Goal: Obtain resource: Obtain resource

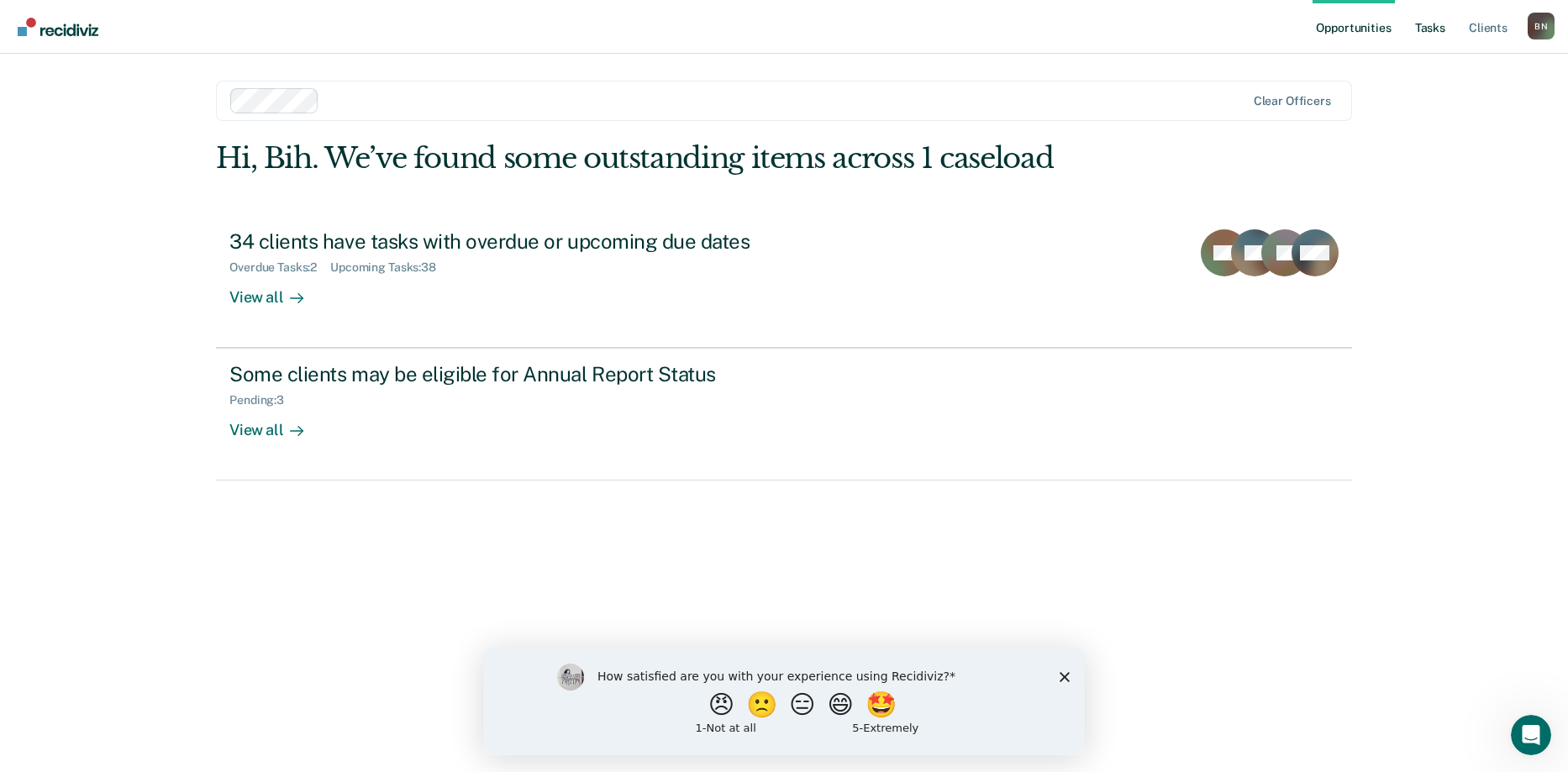
click at [965, 26] on link "Tasks" at bounding box center [1430, 26] width 37 height 53
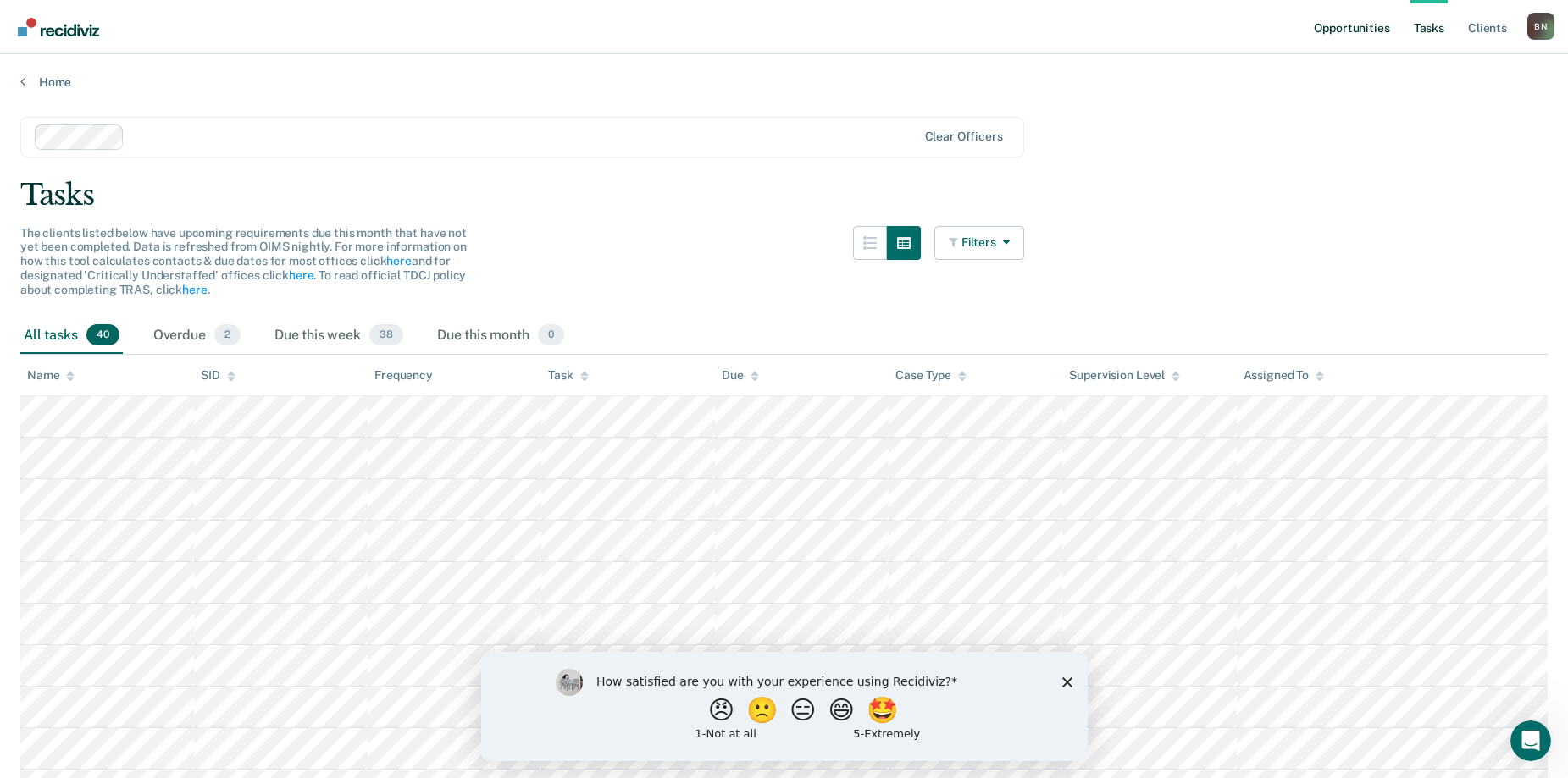
click at [973, 28] on link "Opportunities" at bounding box center [1350, 26] width 82 height 54
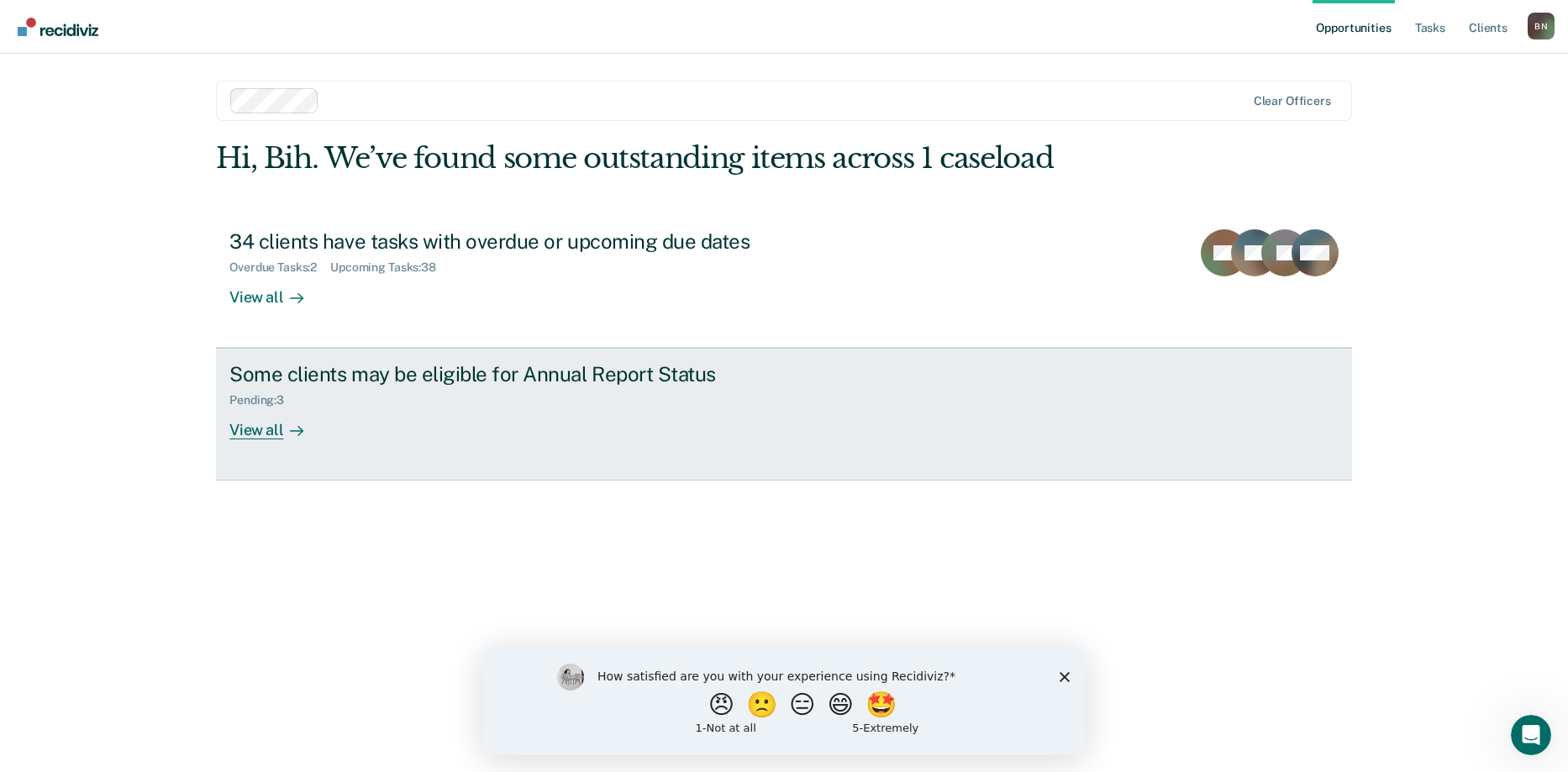
click at [266, 433] on div "View all" at bounding box center [276, 423] width 94 height 32
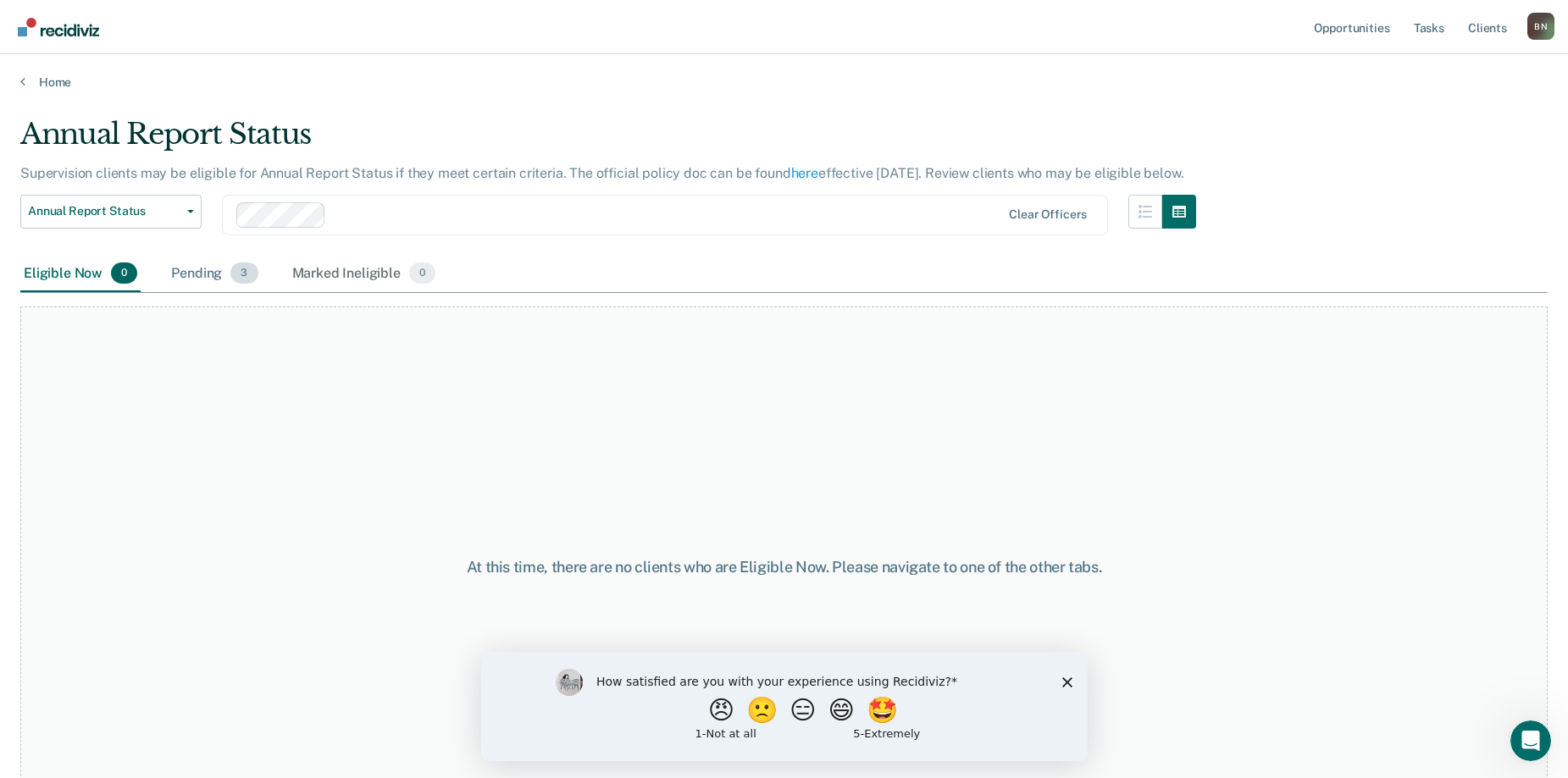
click at [220, 267] on div "Pending 3" at bounding box center [214, 274] width 93 height 37
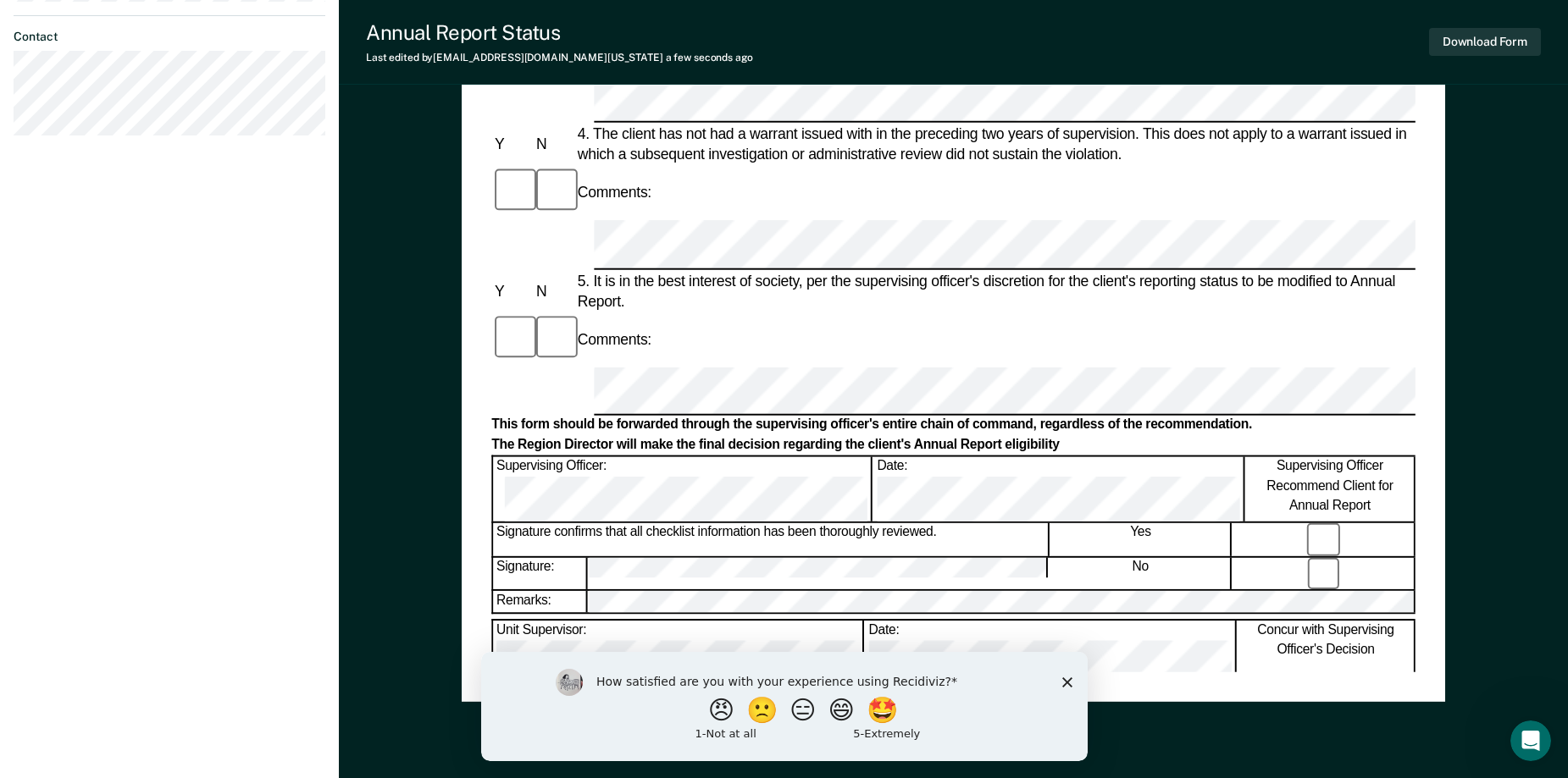
scroll to position [762, 0]
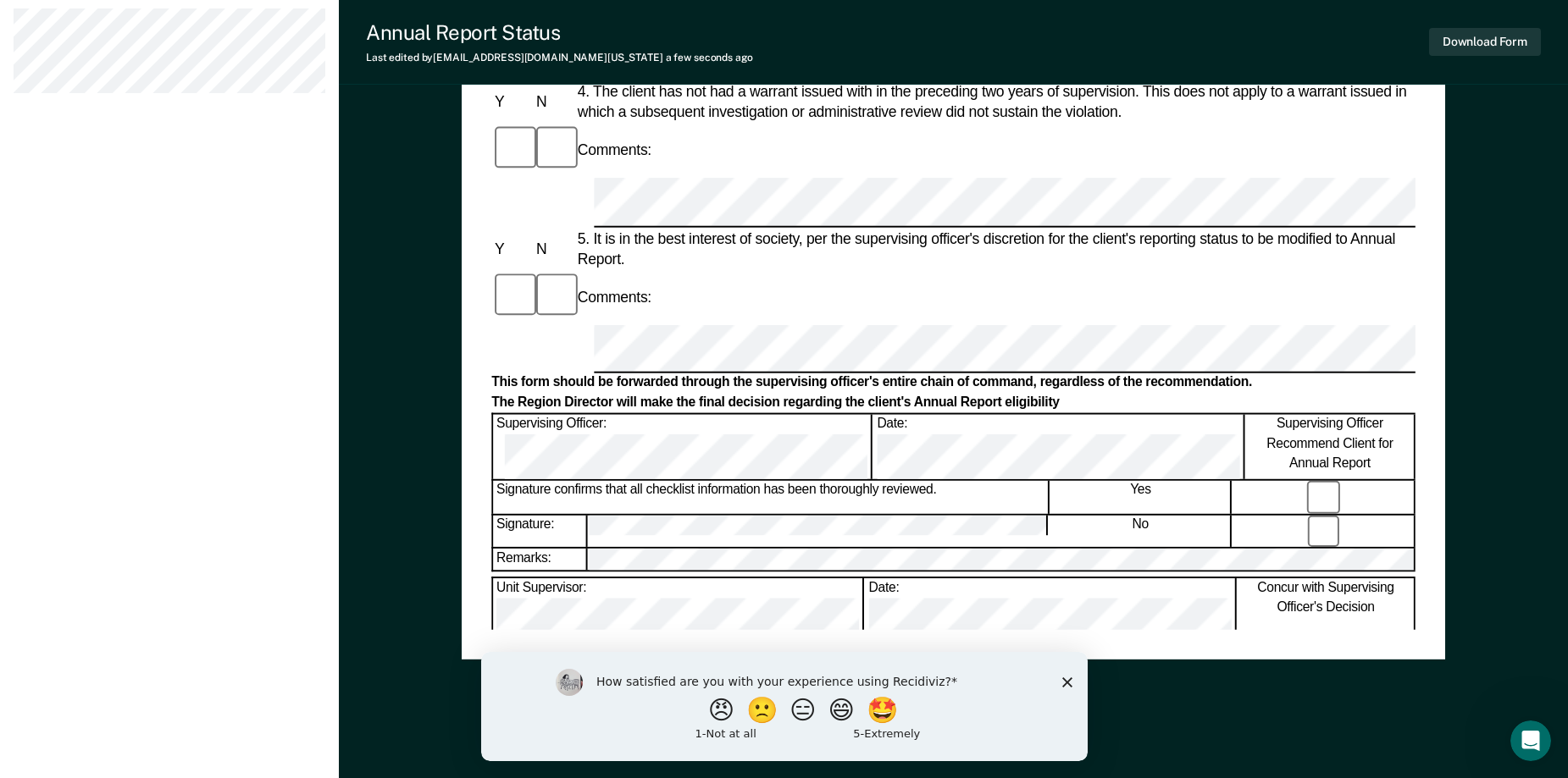
click at [973, 678] on icon "Close survey" at bounding box center [1066, 682] width 11 height 11
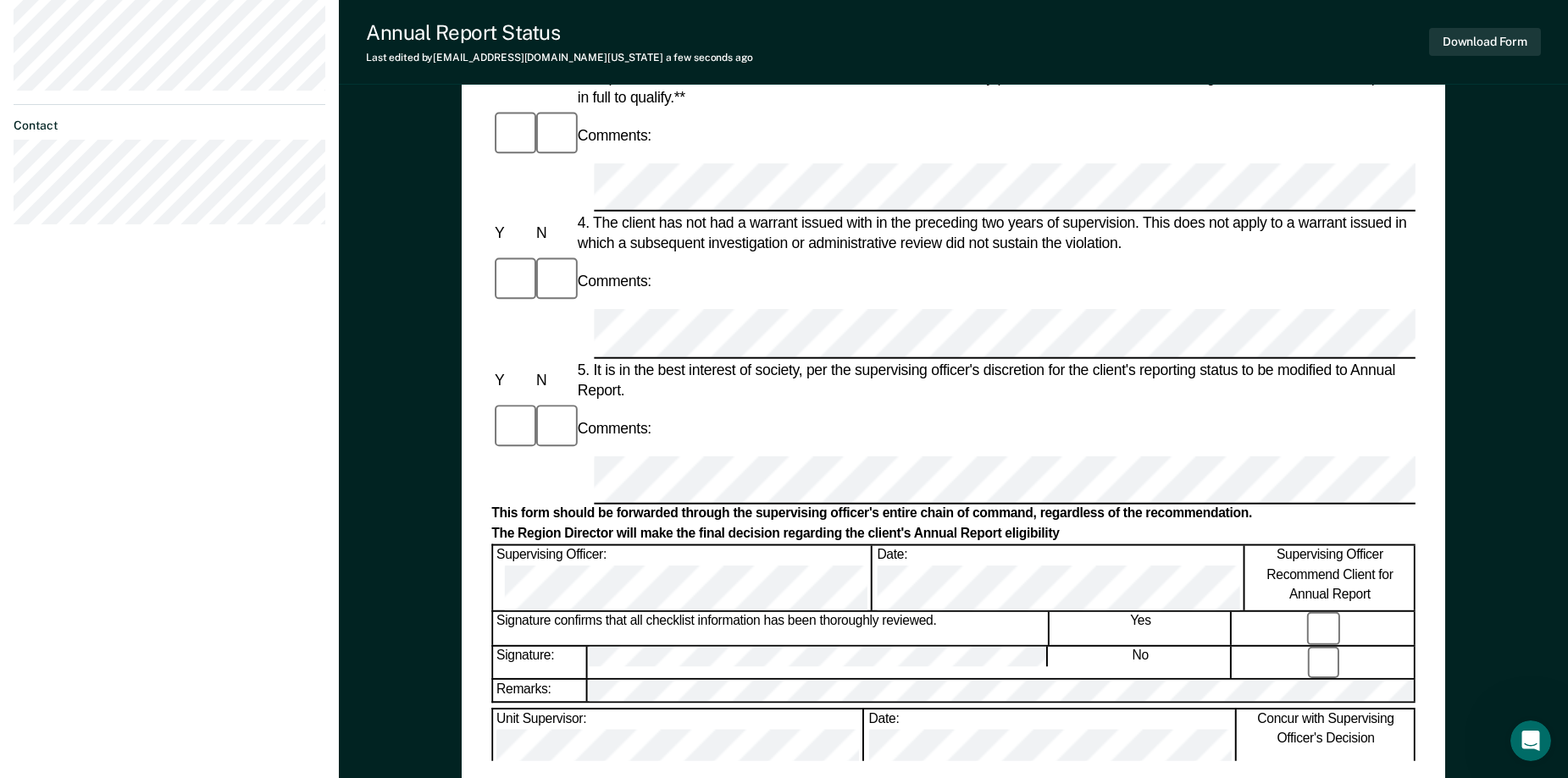
scroll to position [423, 0]
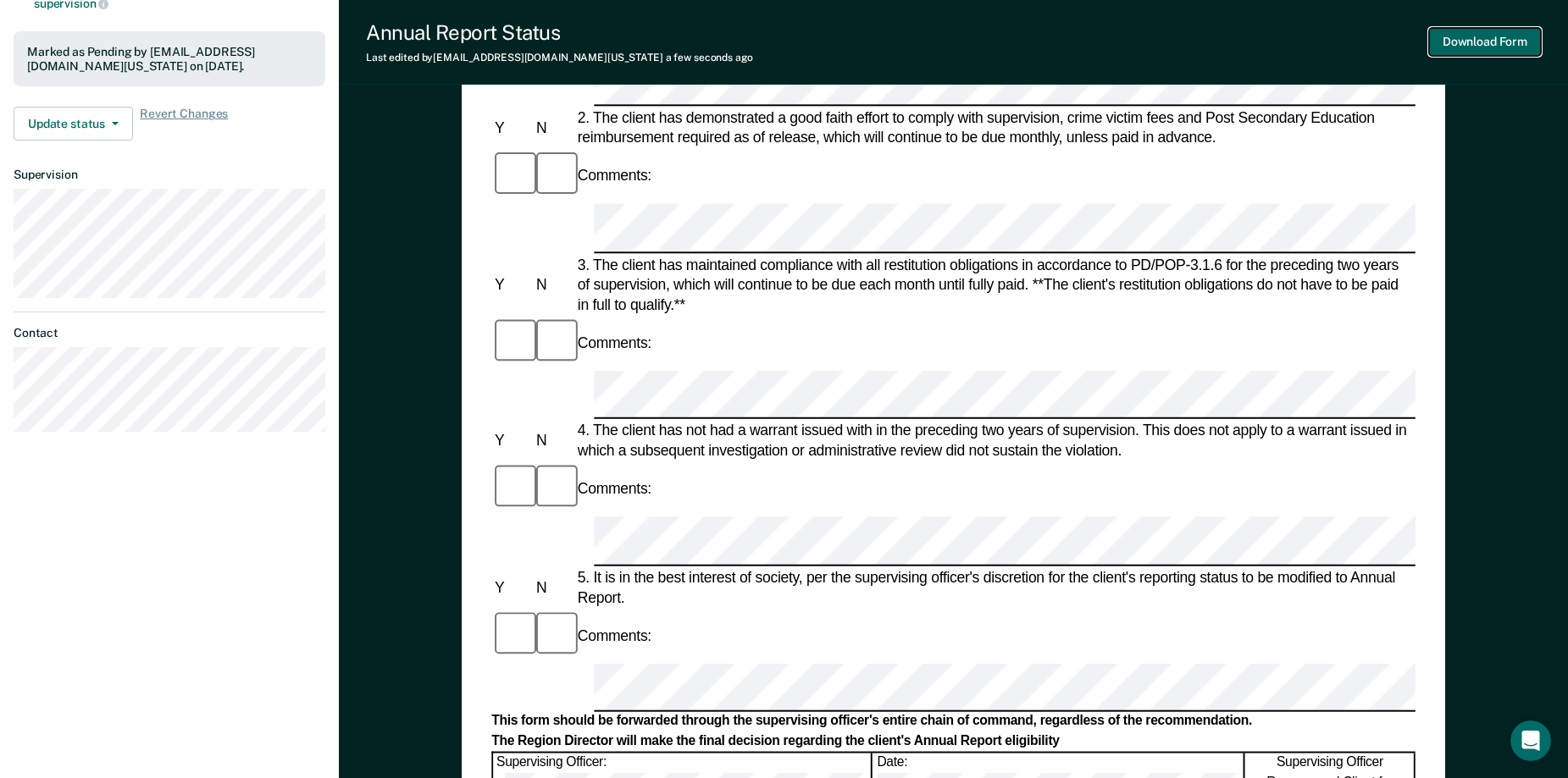
click at [973, 33] on button "Download Form" at bounding box center [1484, 42] width 112 height 28
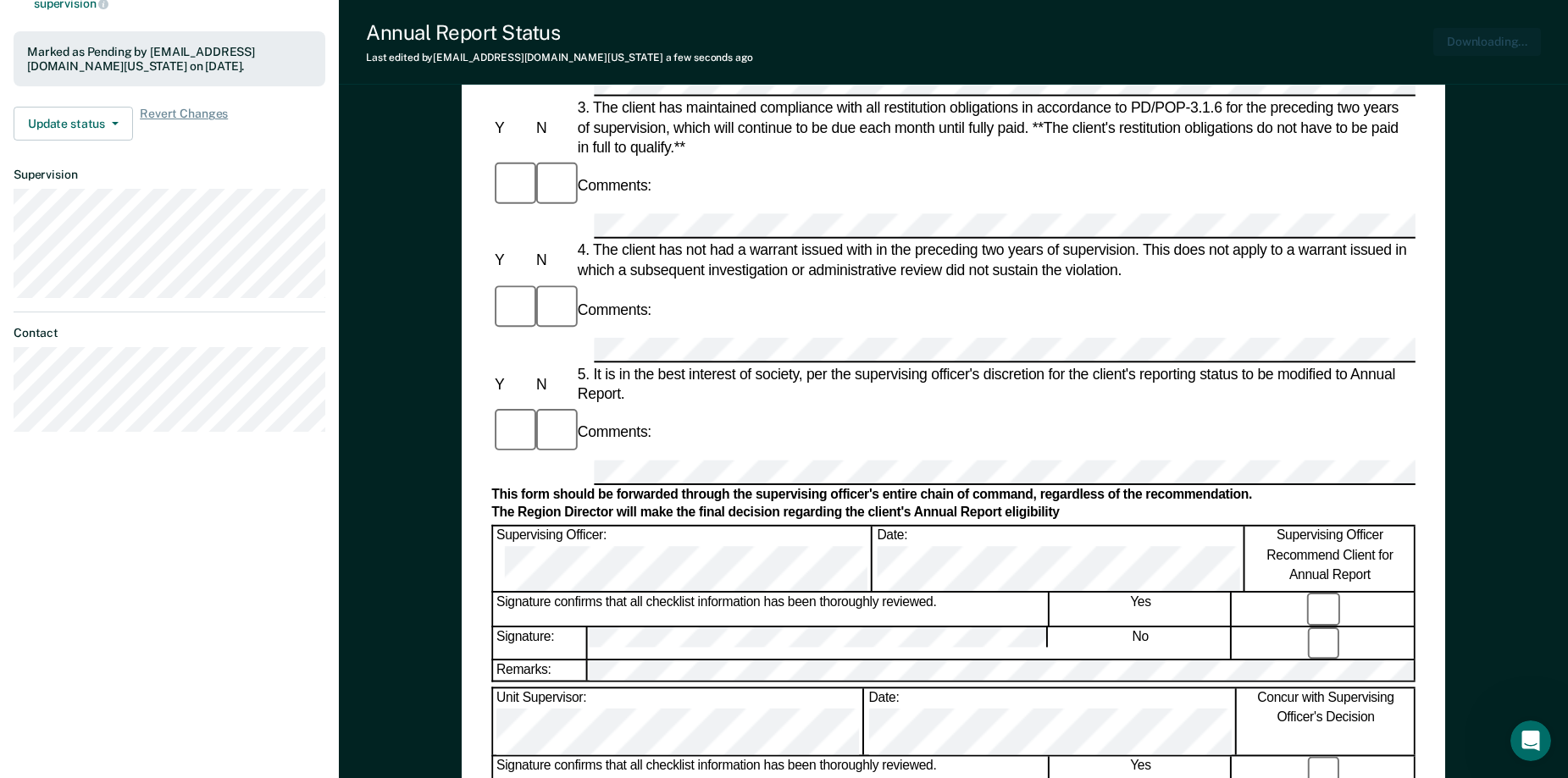
scroll to position [0, 0]
click at [973, 41] on button "Download Form" at bounding box center [1484, 42] width 112 height 28
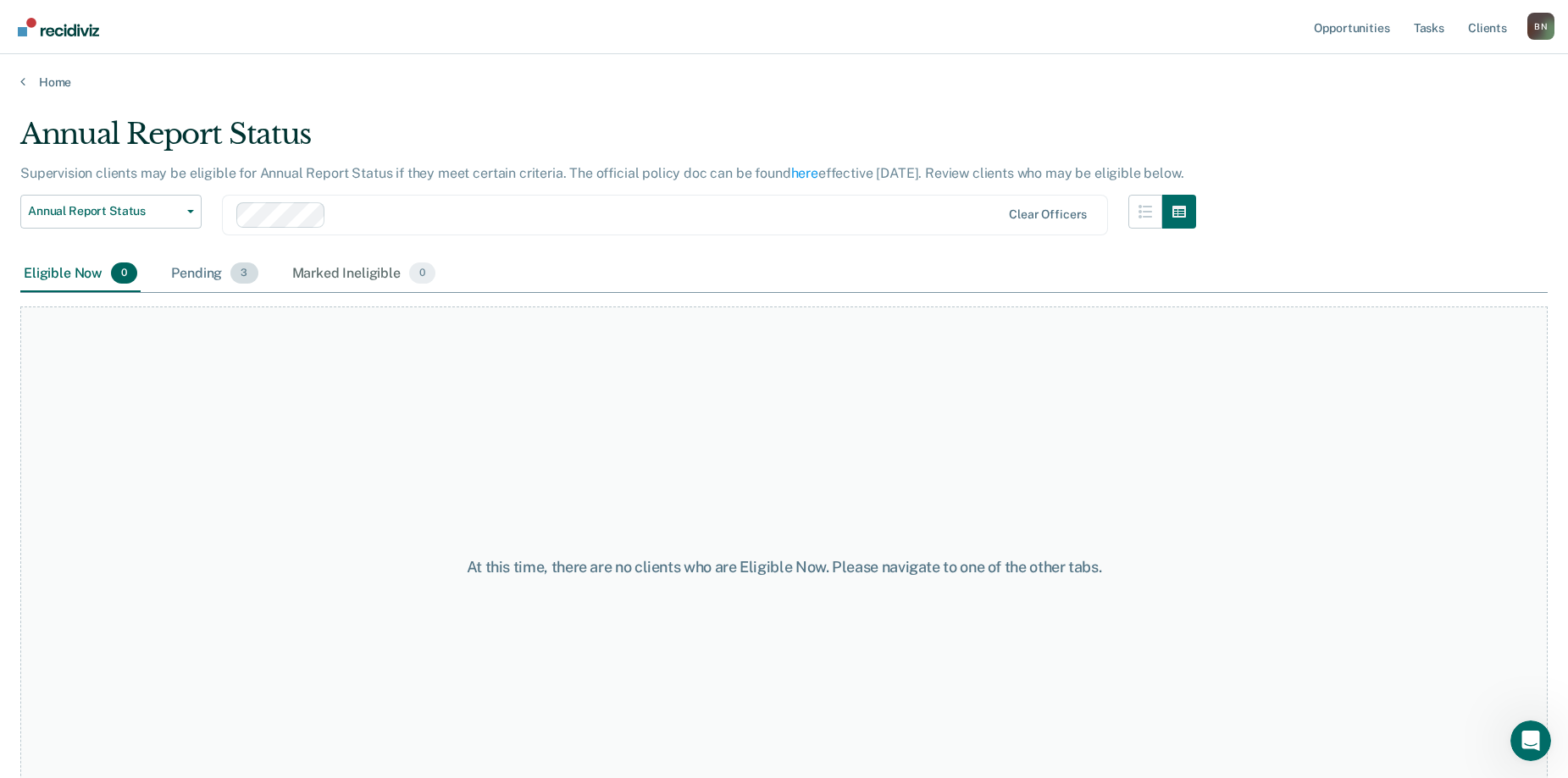
click at [211, 270] on div "Pending 3" at bounding box center [214, 274] width 93 height 37
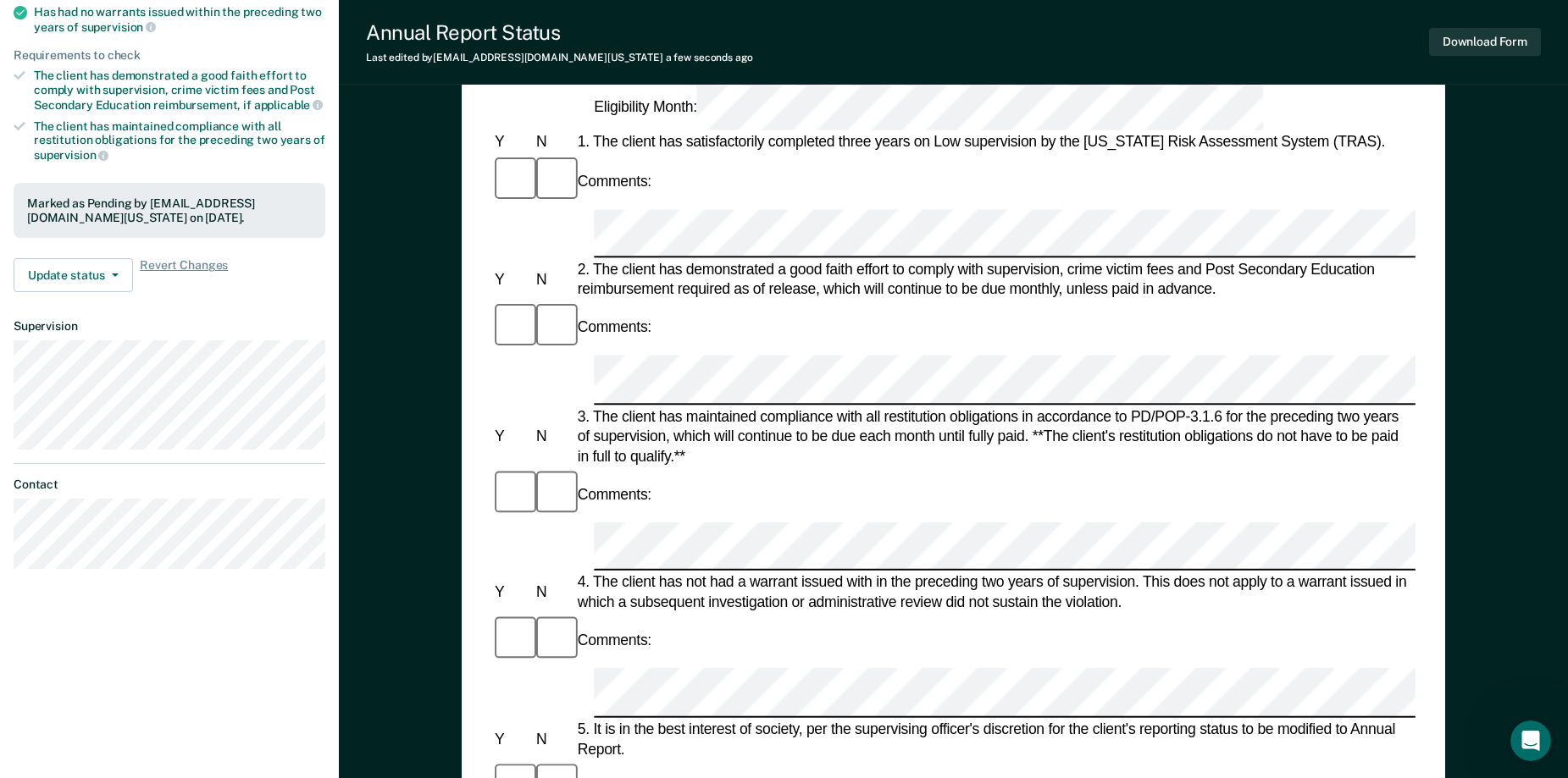
scroll to position [437, 0]
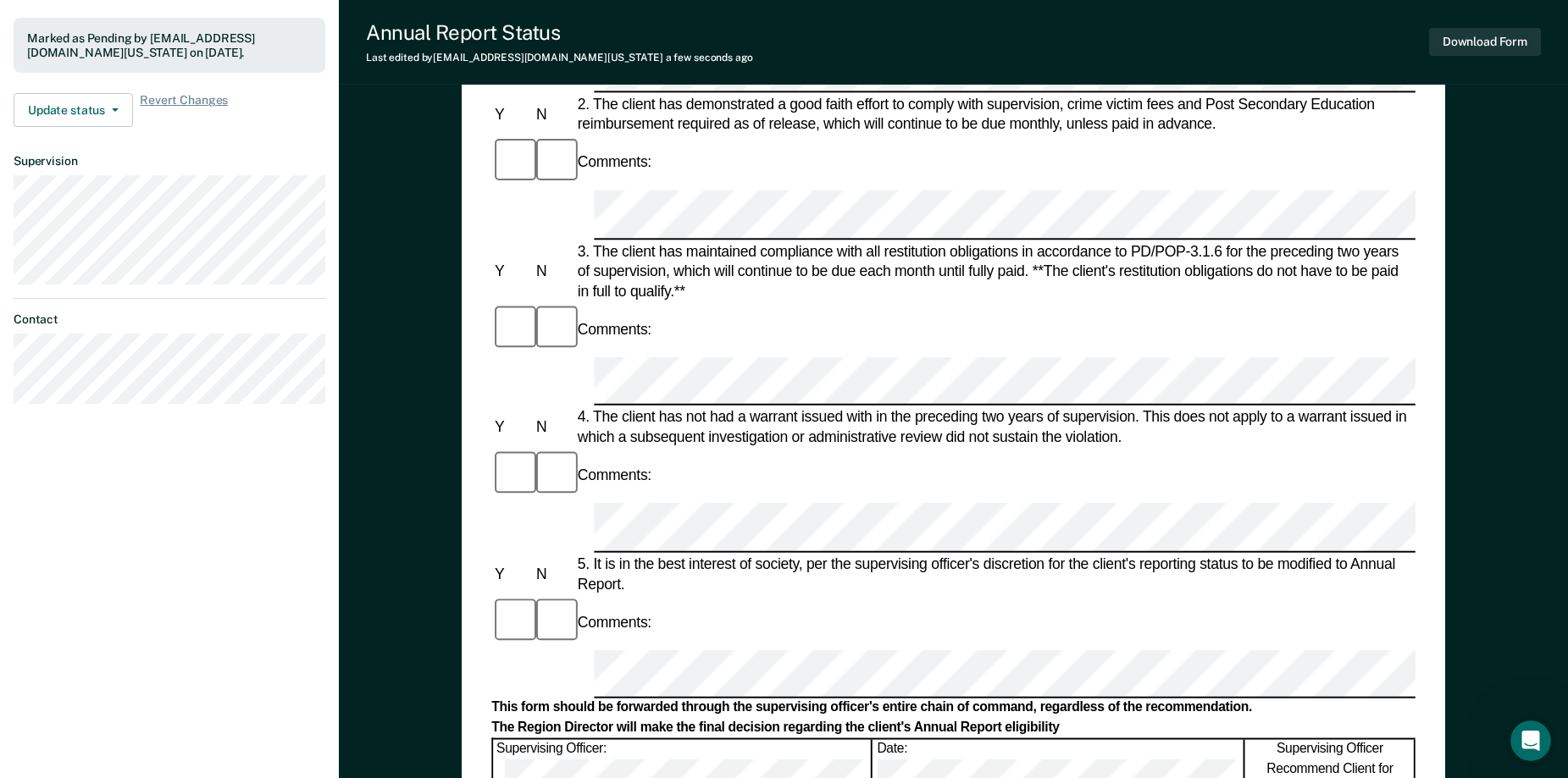
click at [638, 596] on div "Comments:" at bounding box center [953, 622] width 924 height 54
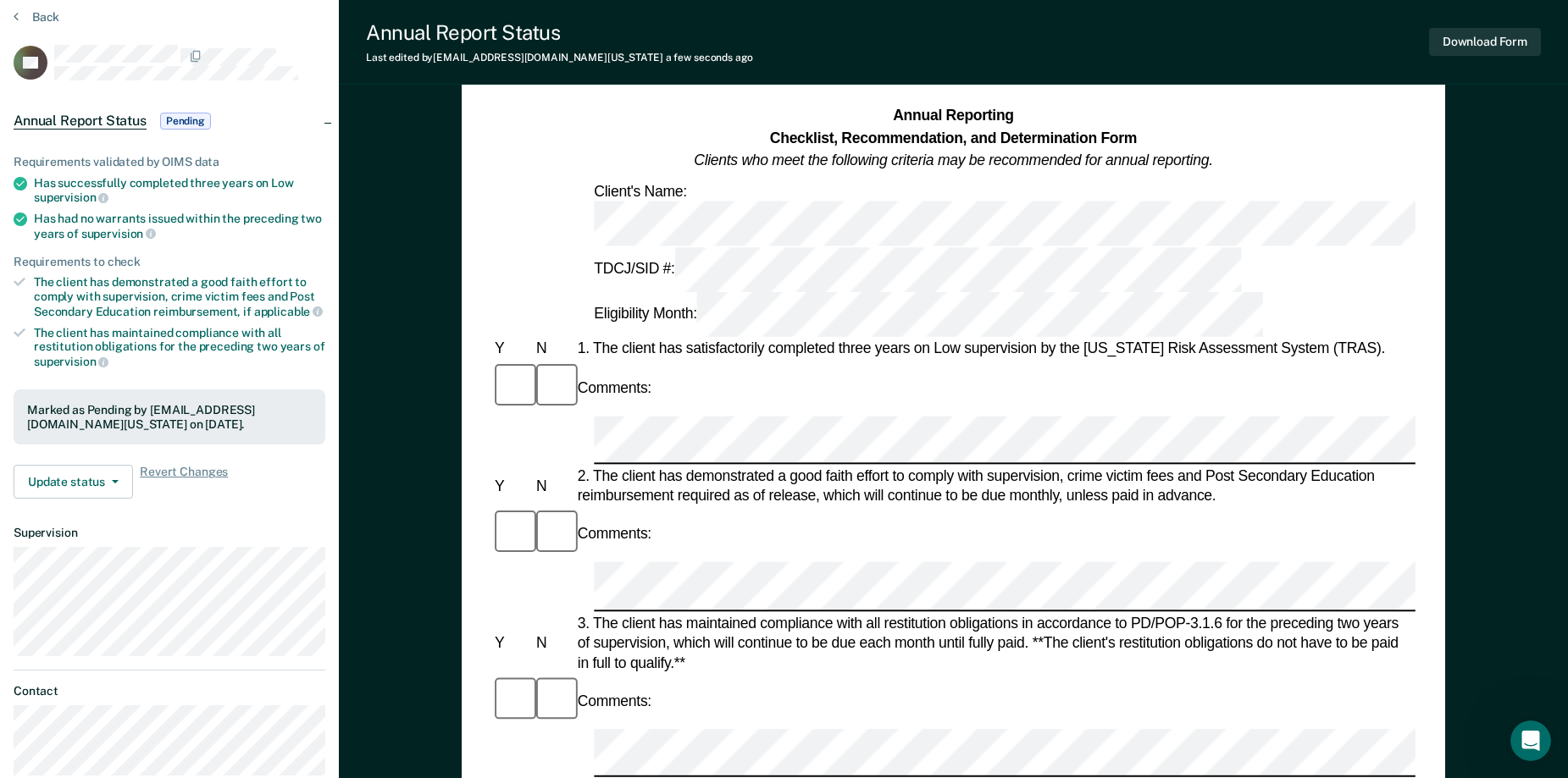
scroll to position [169, 0]
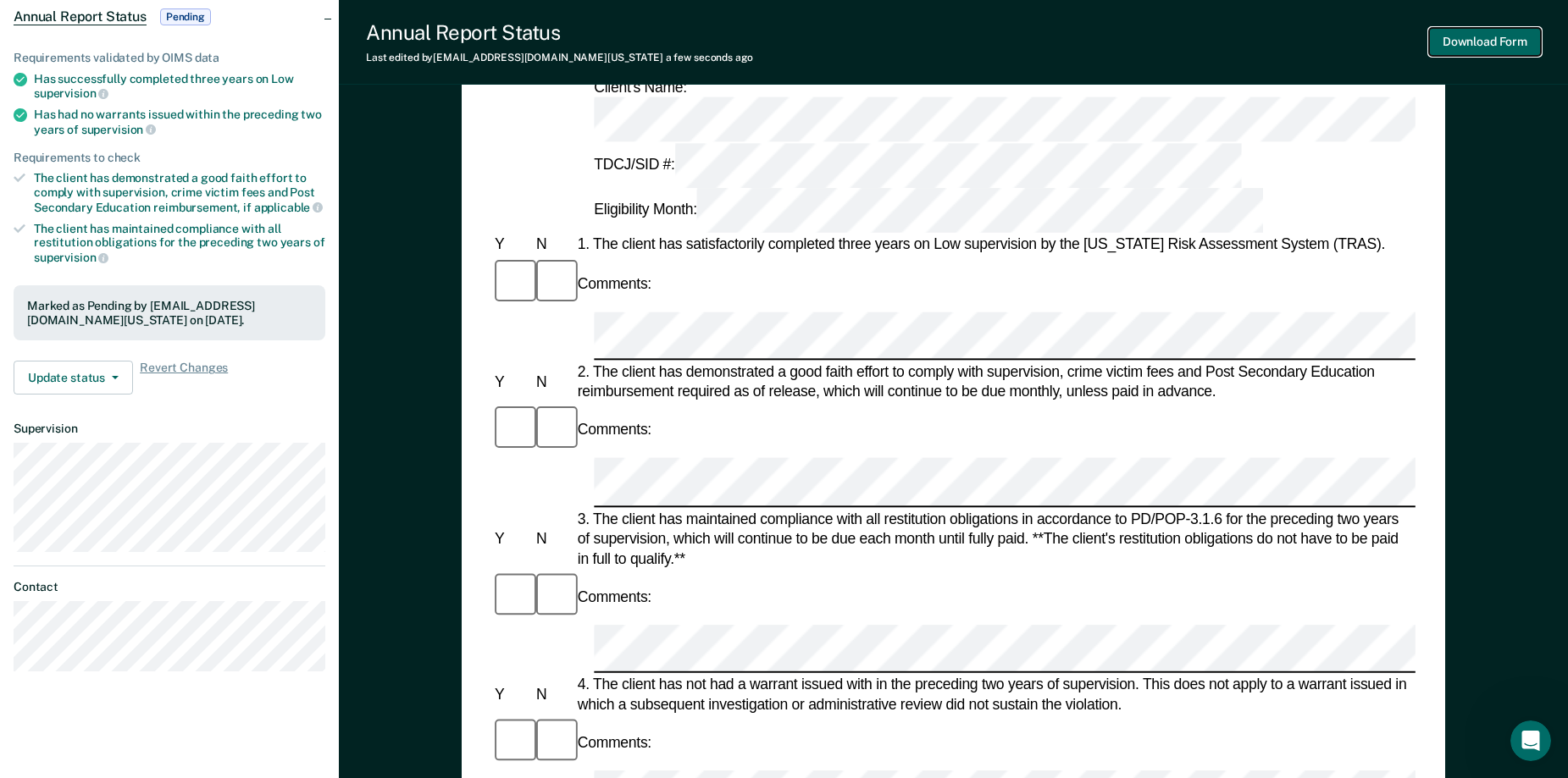
click at [973, 45] on button "Download Form" at bounding box center [1484, 42] width 112 height 28
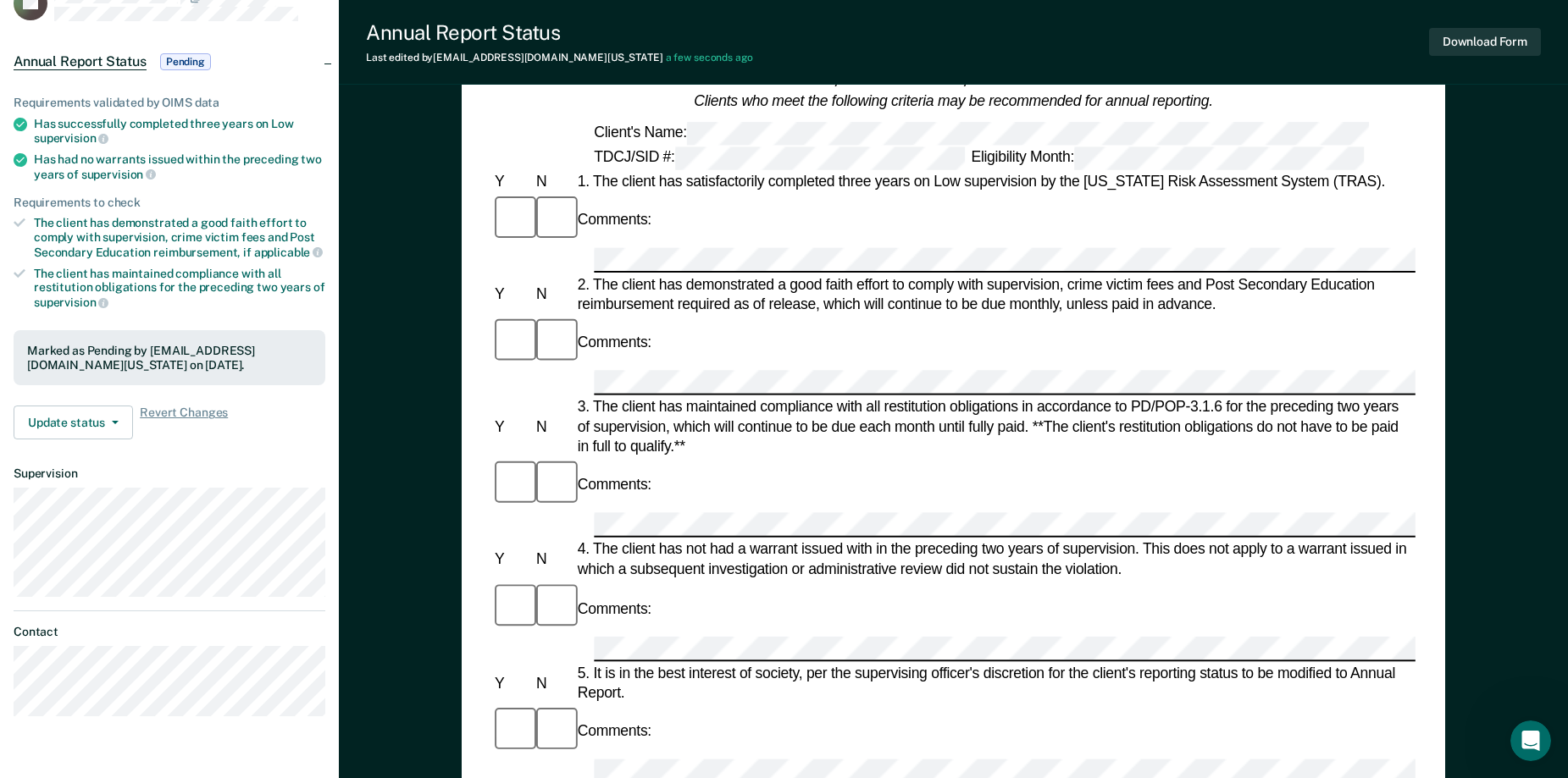
scroll to position [0, 0]
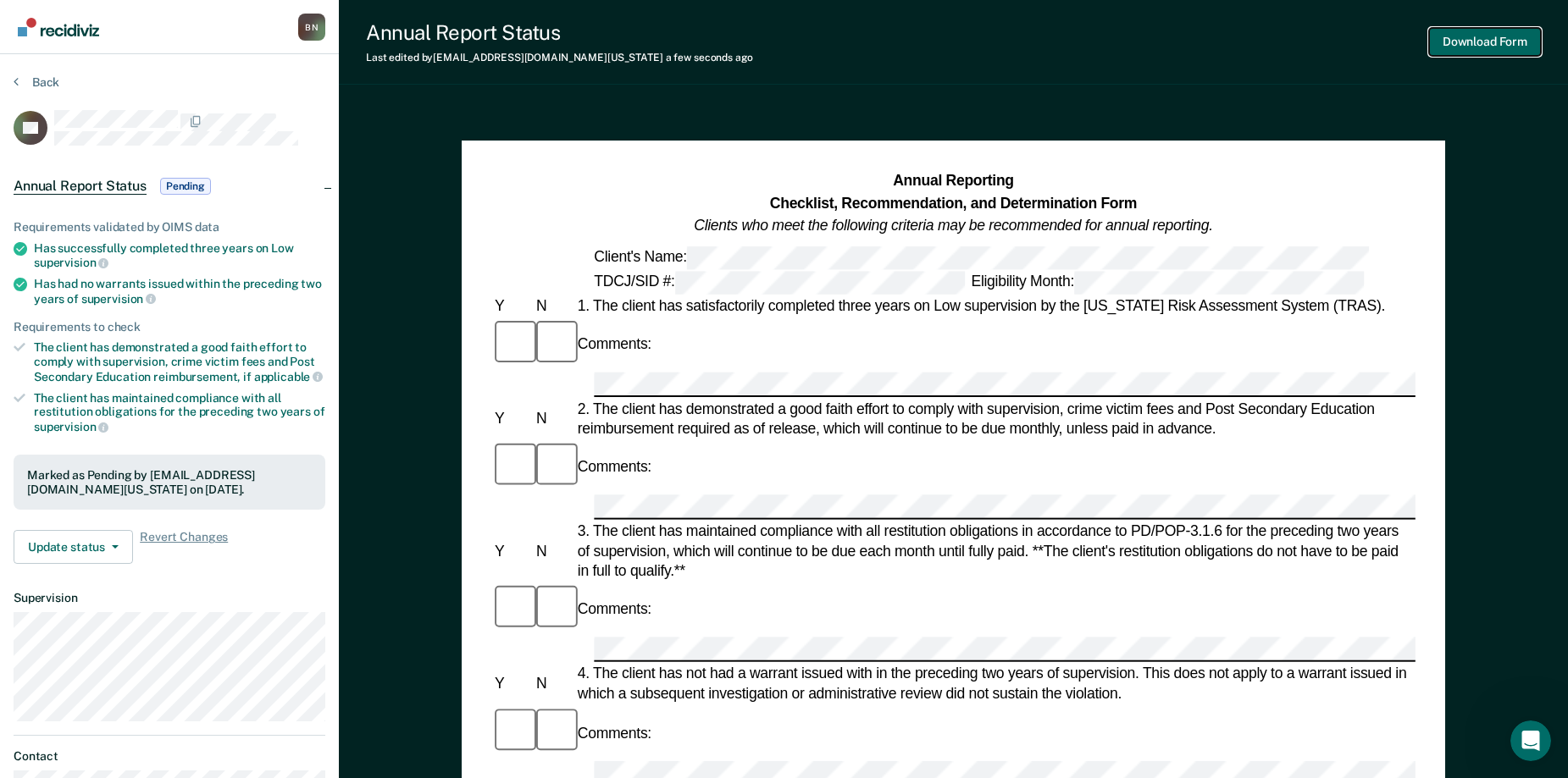
click at [973, 42] on button "Download Form" at bounding box center [1484, 42] width 112 height 28
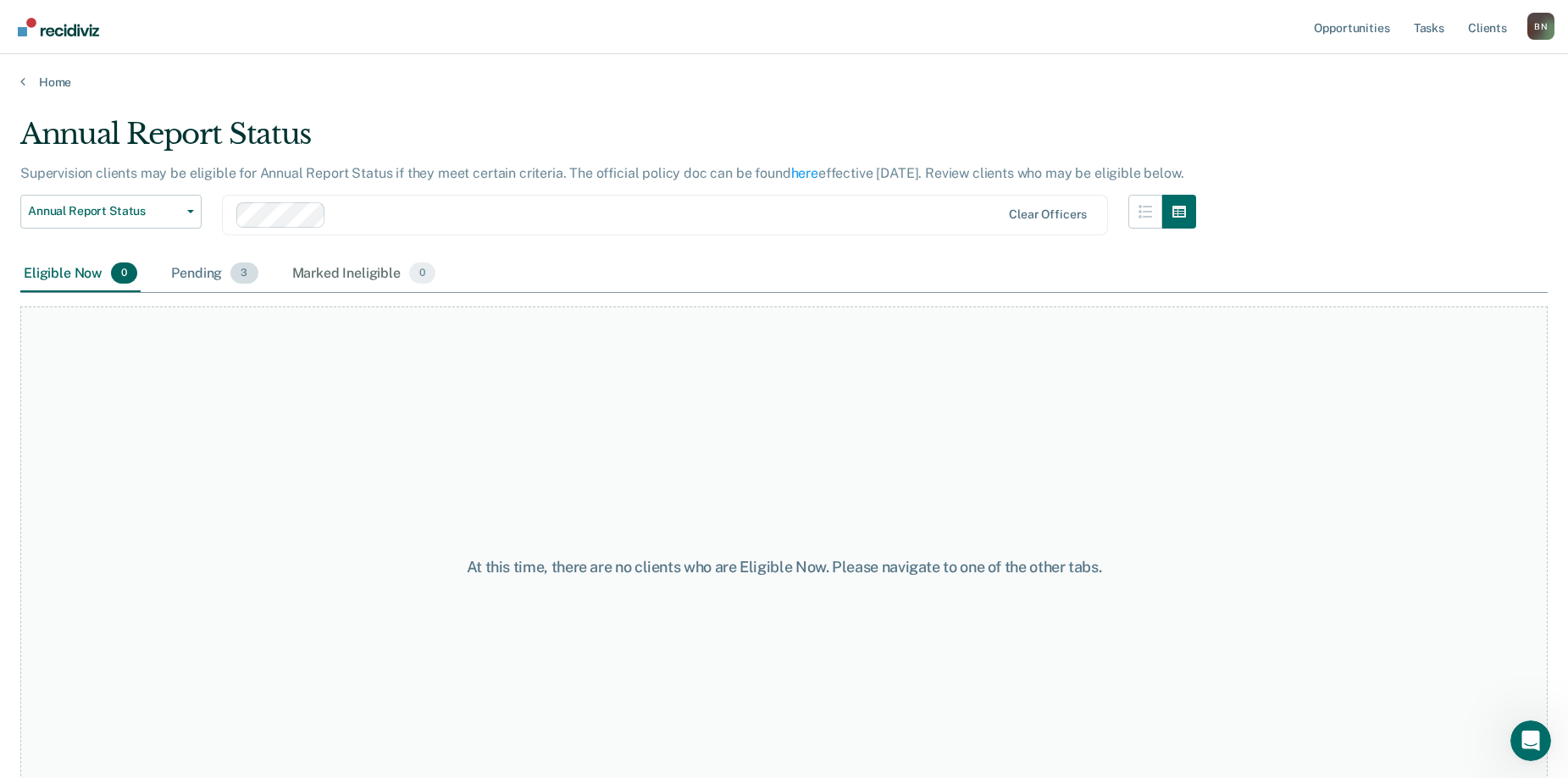
click at [212, 275] on div "Pending 3" at bounding box center [214, 274] width 93 height 37
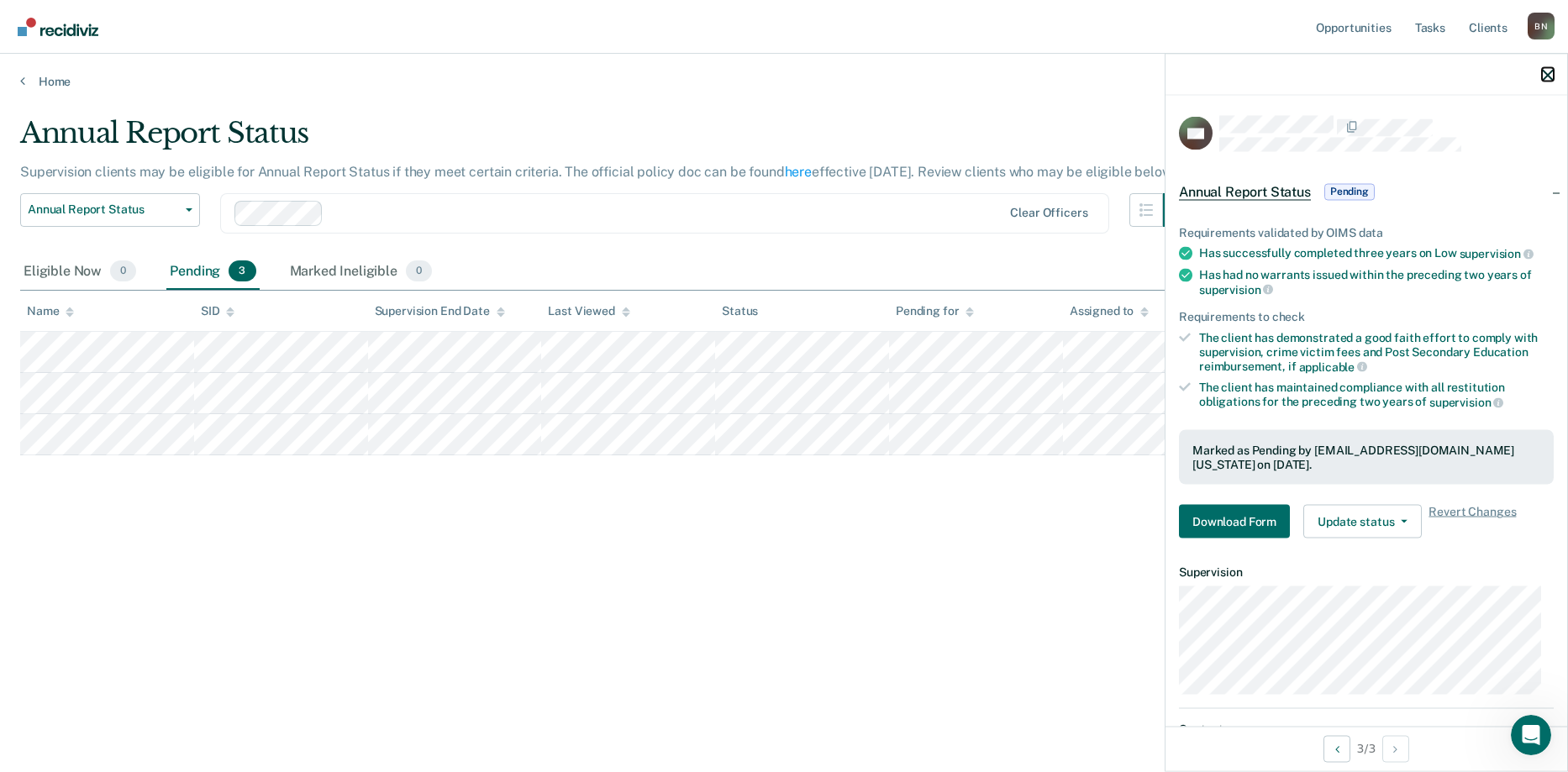
click at [965, 71] on icon "button" at bounding box center [1547, 74] width 11 height 11
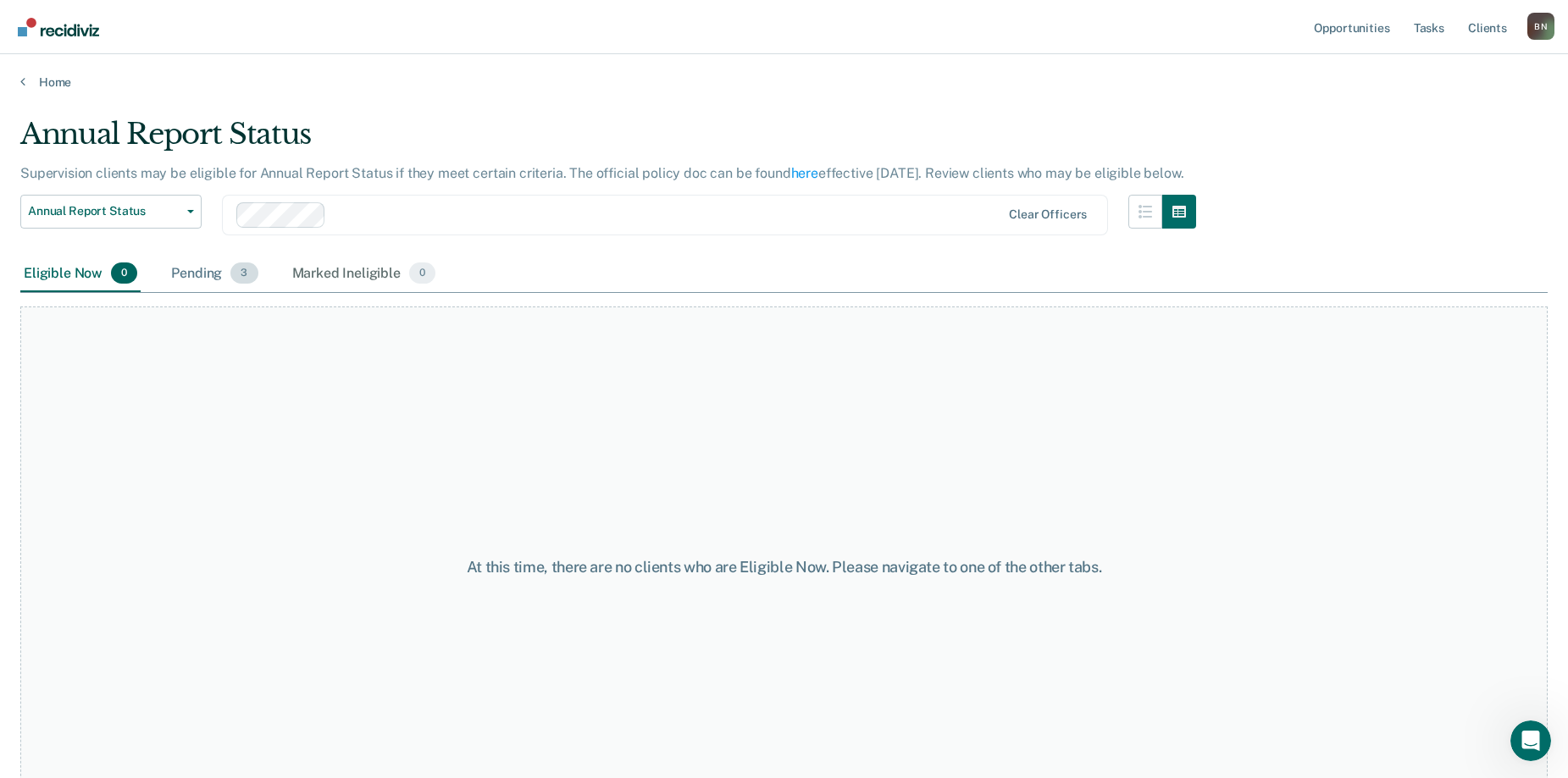
click at [216, 279] on div "Pending 3" at bounding box center [214, 274] width 93 height 37
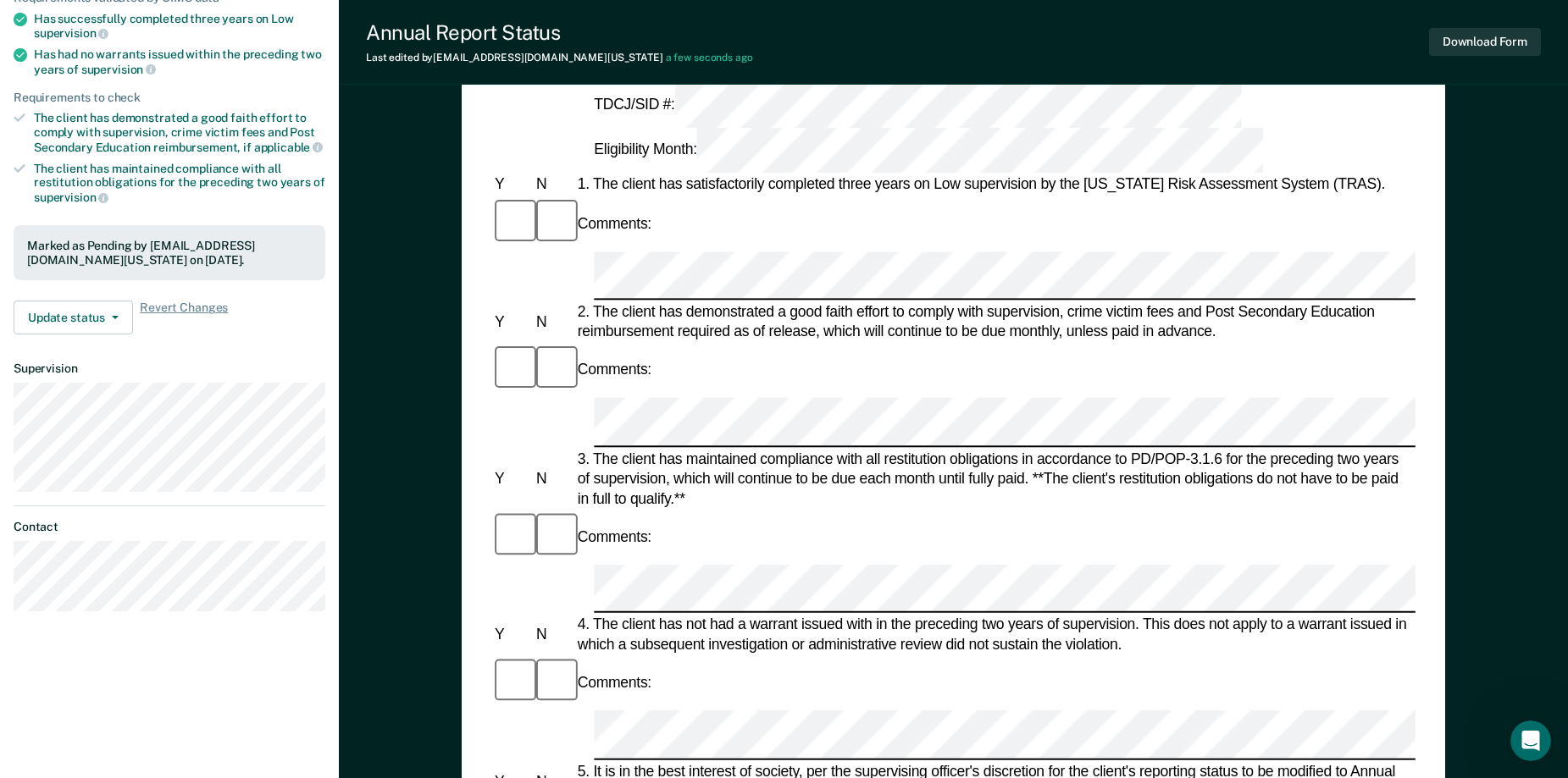
scroll to position [254, 0]
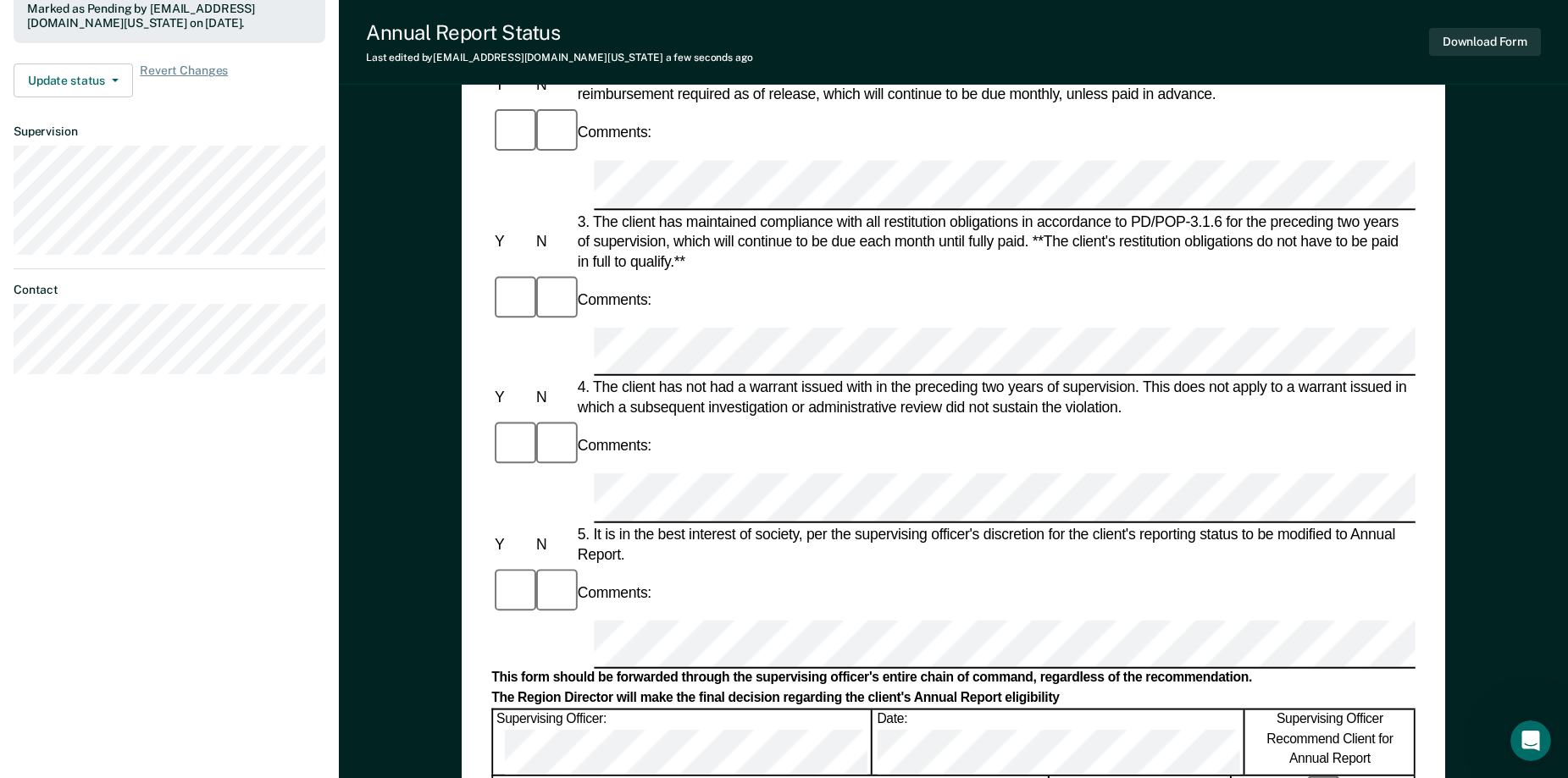
scroll to position [437, 0]
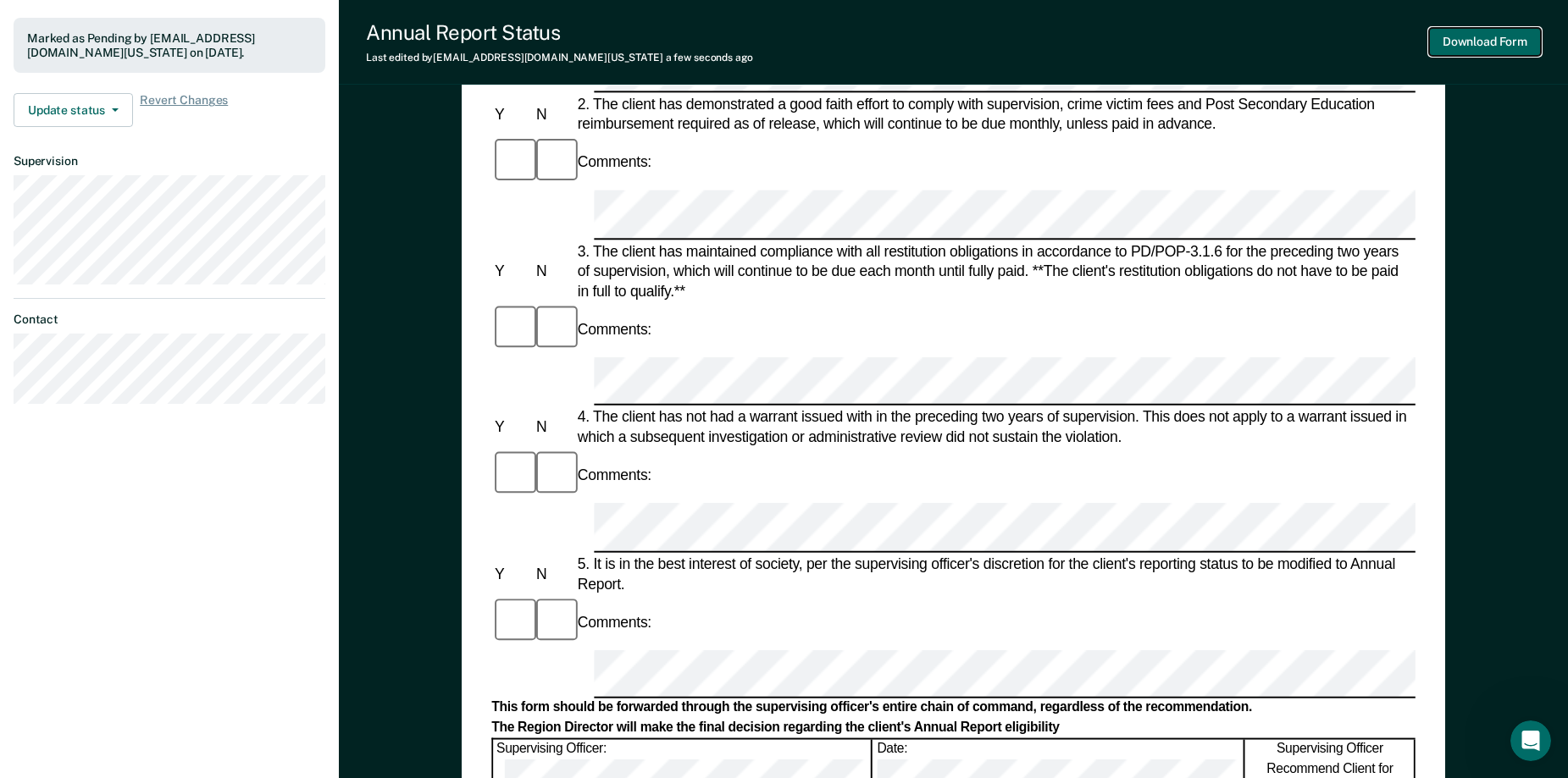
click at [973, 44] on button "Download Form" at bounding box center [1484, 42] width 112 height 28
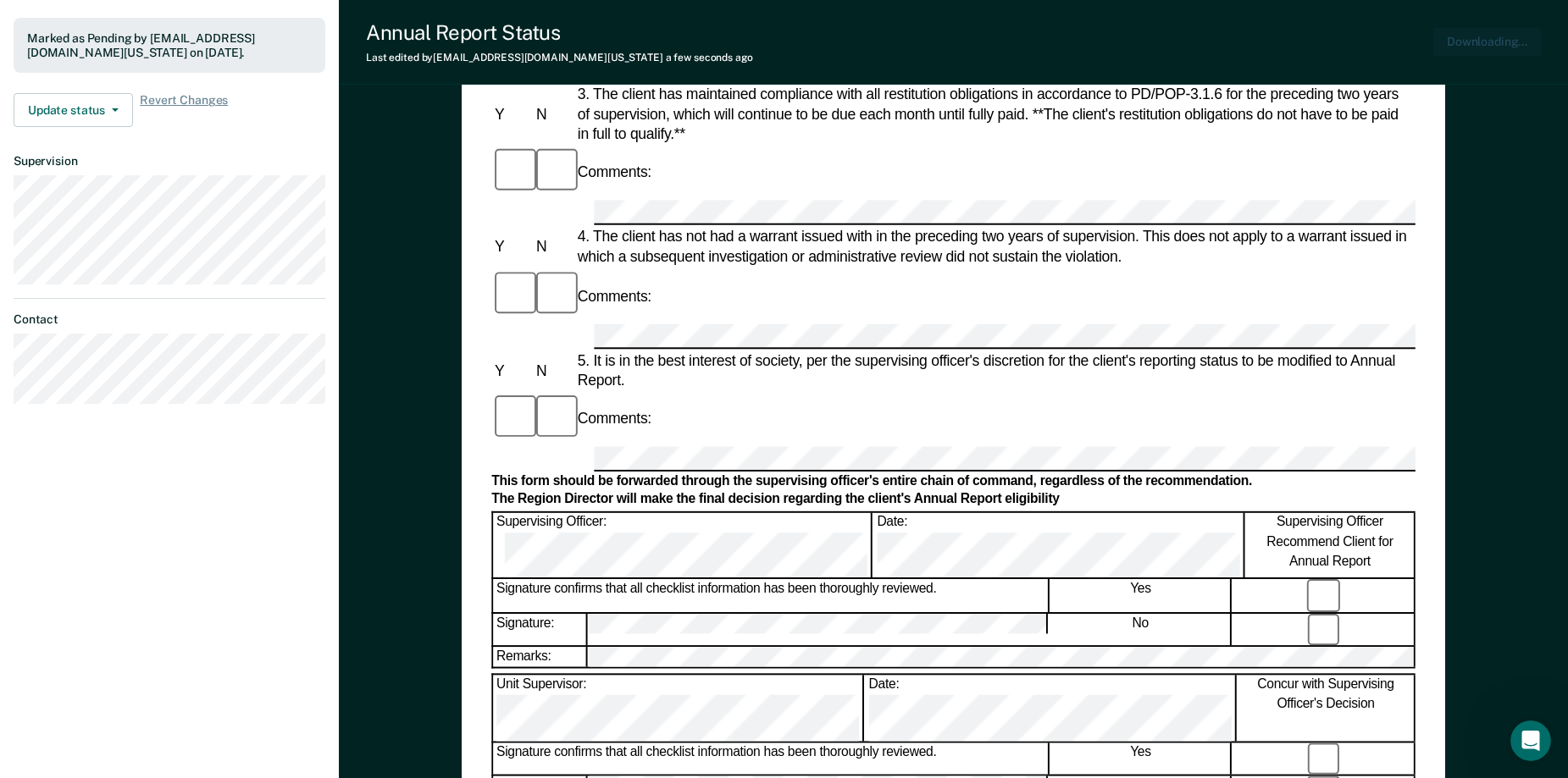
scroll to position [0, 0]
click at [973, 45] on button "Download Form" at bounding box center [1484, 42] width 112 height 28
